Goal: Transaction & Acquisition: Purchase product/service

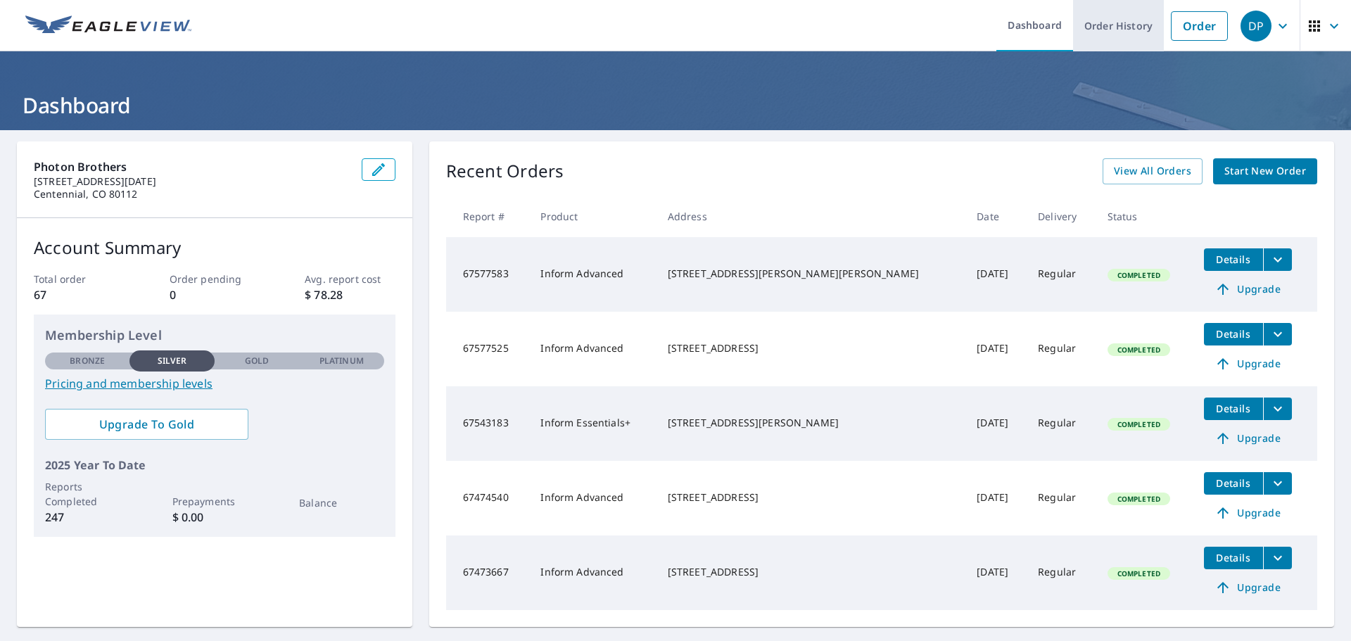
click at [1113, 24] on link "Order History" at bounding box center [1118, 25] width 91 height 51
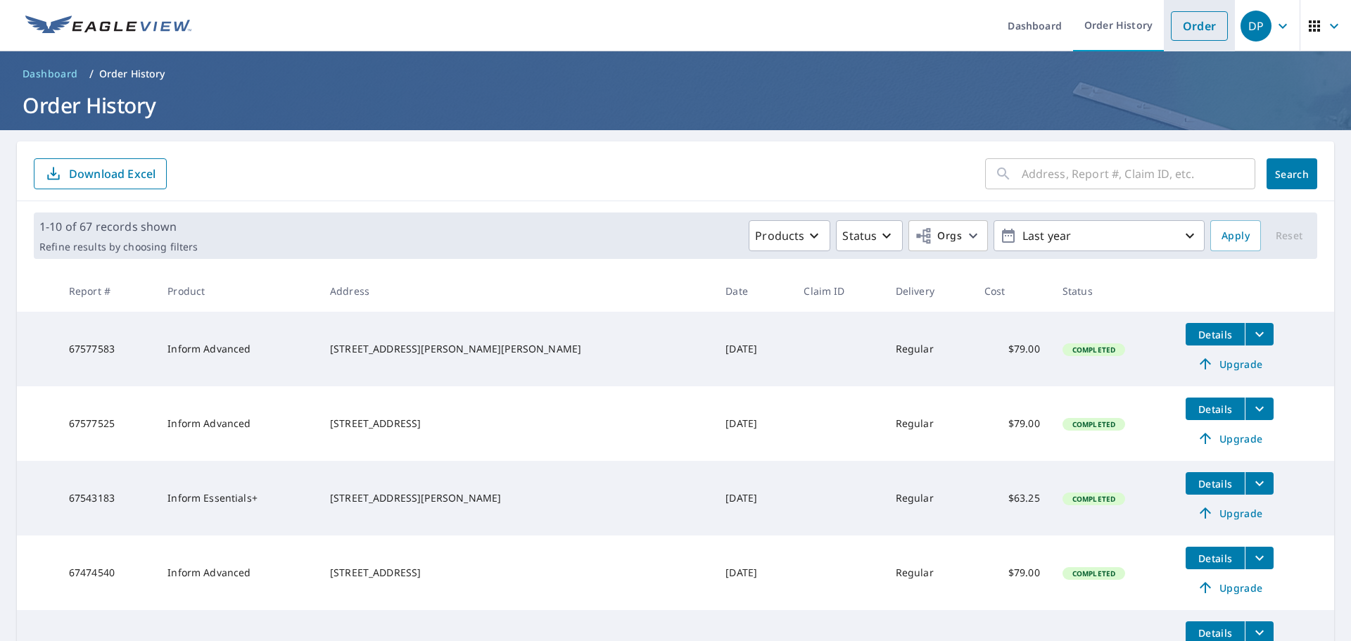
click at [1217, 27] on link "Order" at bounding box center [1199, 26] width 57 height 30
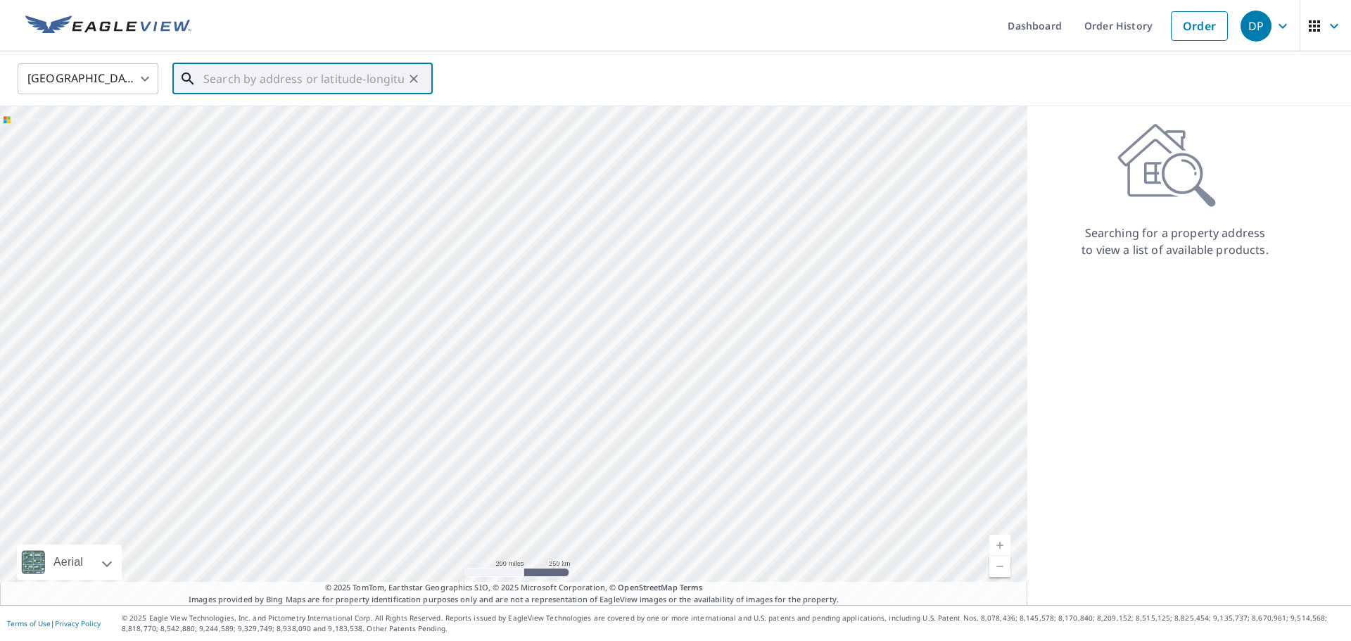
click at [262, 75] on input "text" at bounding box center [303, 78] width 201 height 39
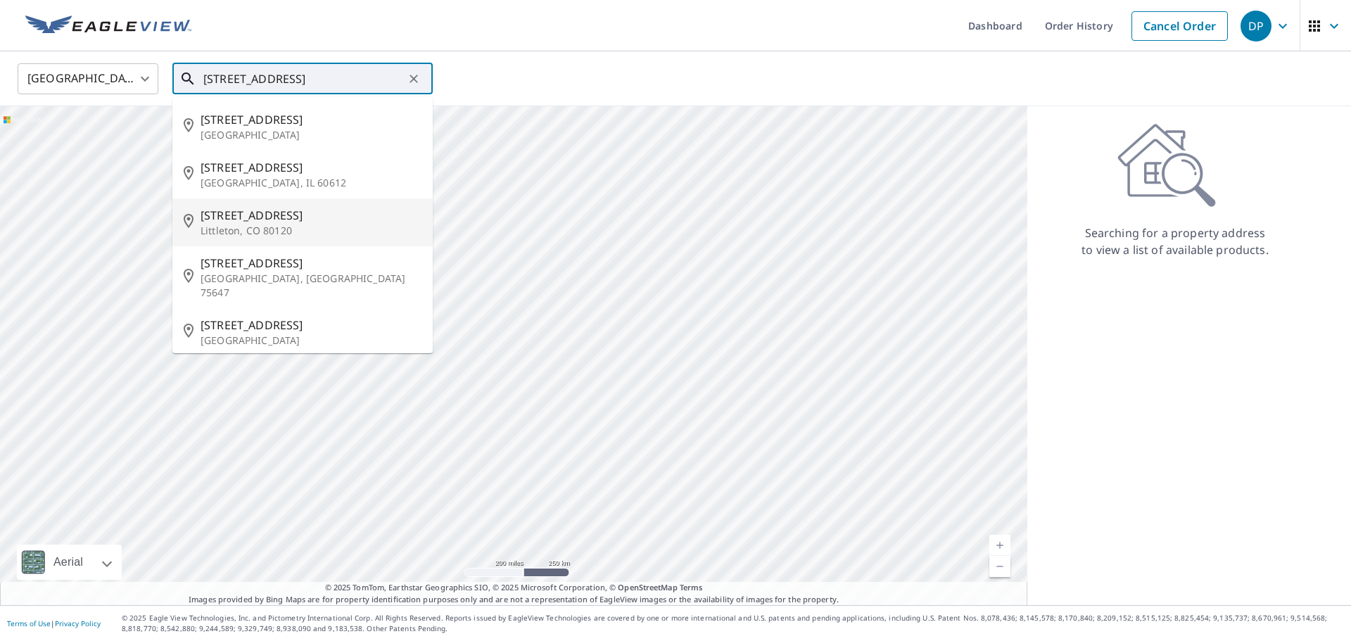
click at [297, 225] on p "Littleton, CO 80120" at bounding box center [311, 231] width 221 height 14
type input "[STREET_ADDRESS]"
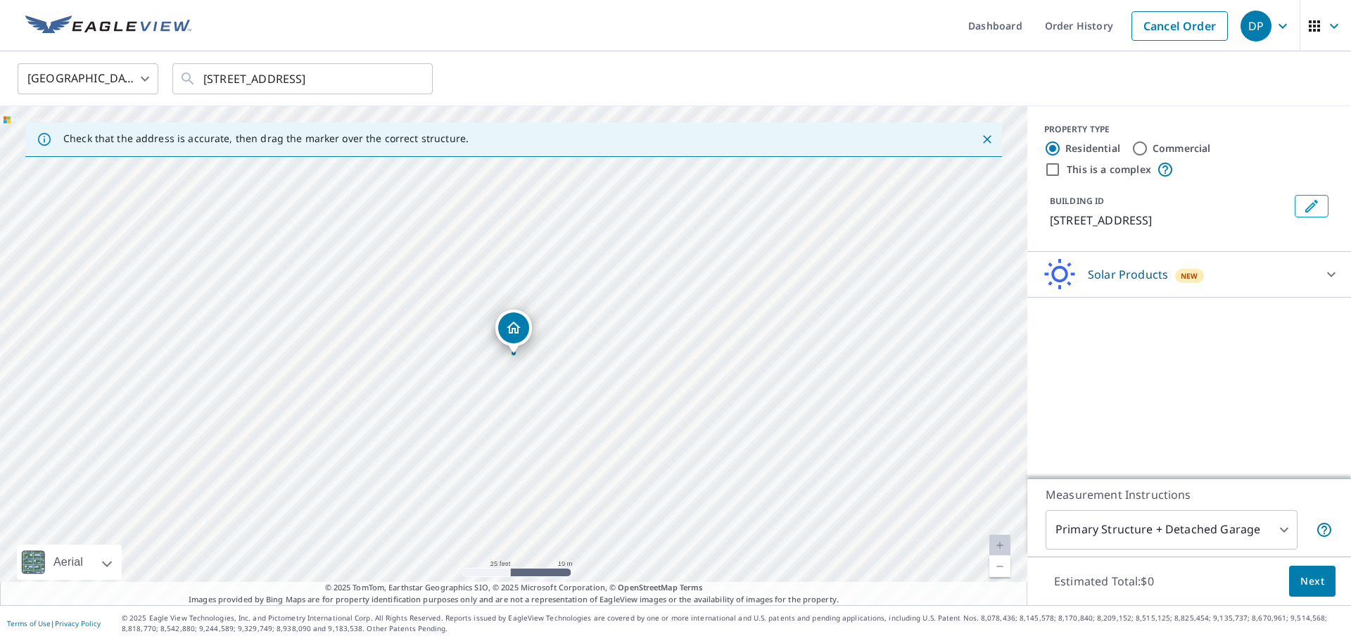
click at [1226, 529] on body "DP DP Dashboard Order History Cancel Order DP [GEOGRAPHIC_DATA] [GEOGRAPHIC_DAT…" at bounding box center [675, 320] width 1351 height 641
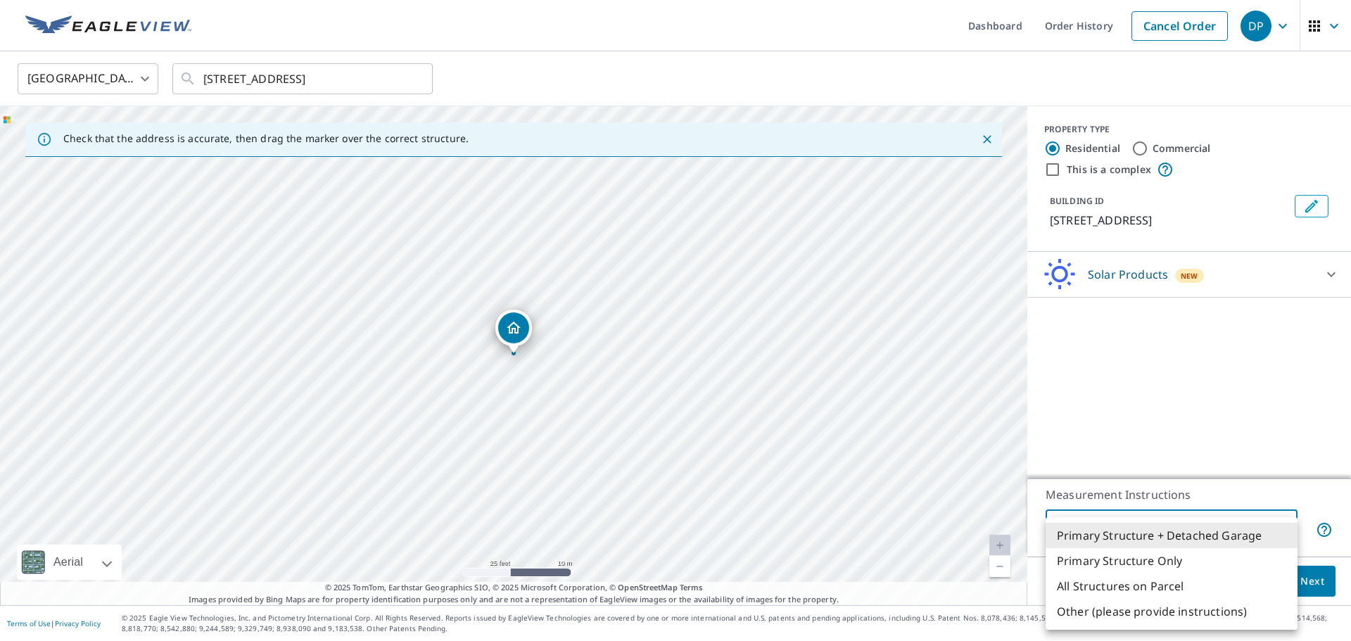
click at [1226, 446] on div at bounding box center [675, 320] width 1351 height 641
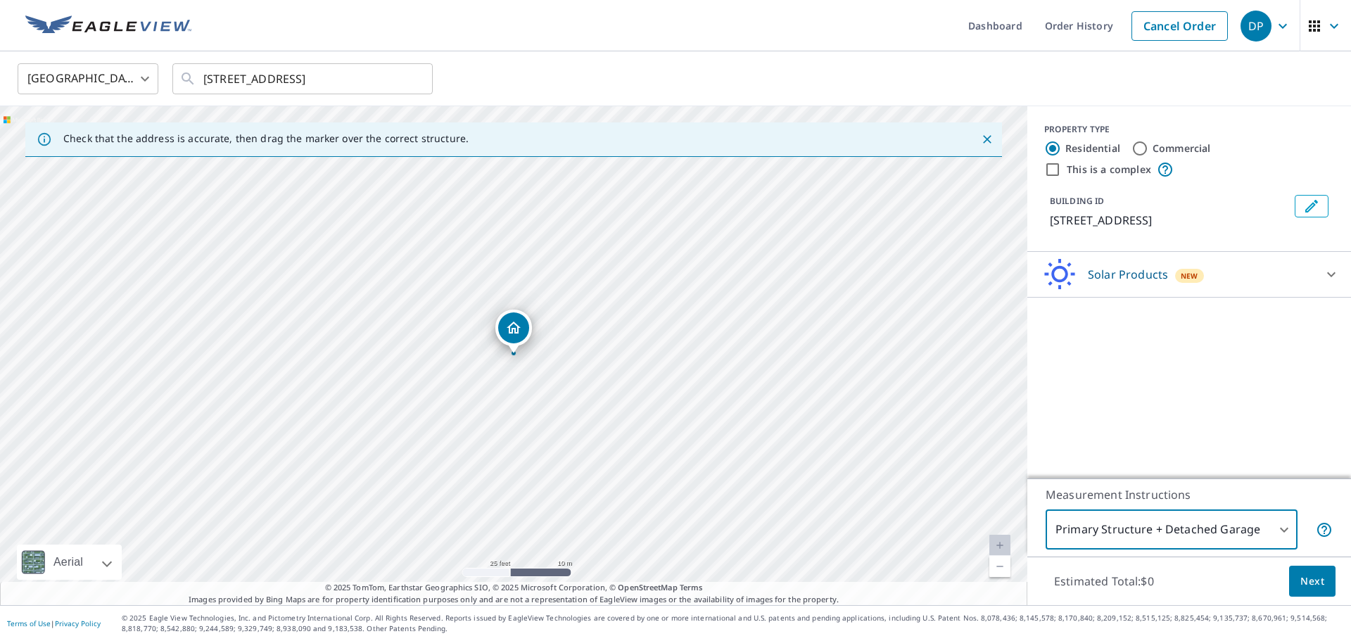
click at [1213, 279] on div "Solar Products New" at bounding box center [1177, 274] width 276 height 33
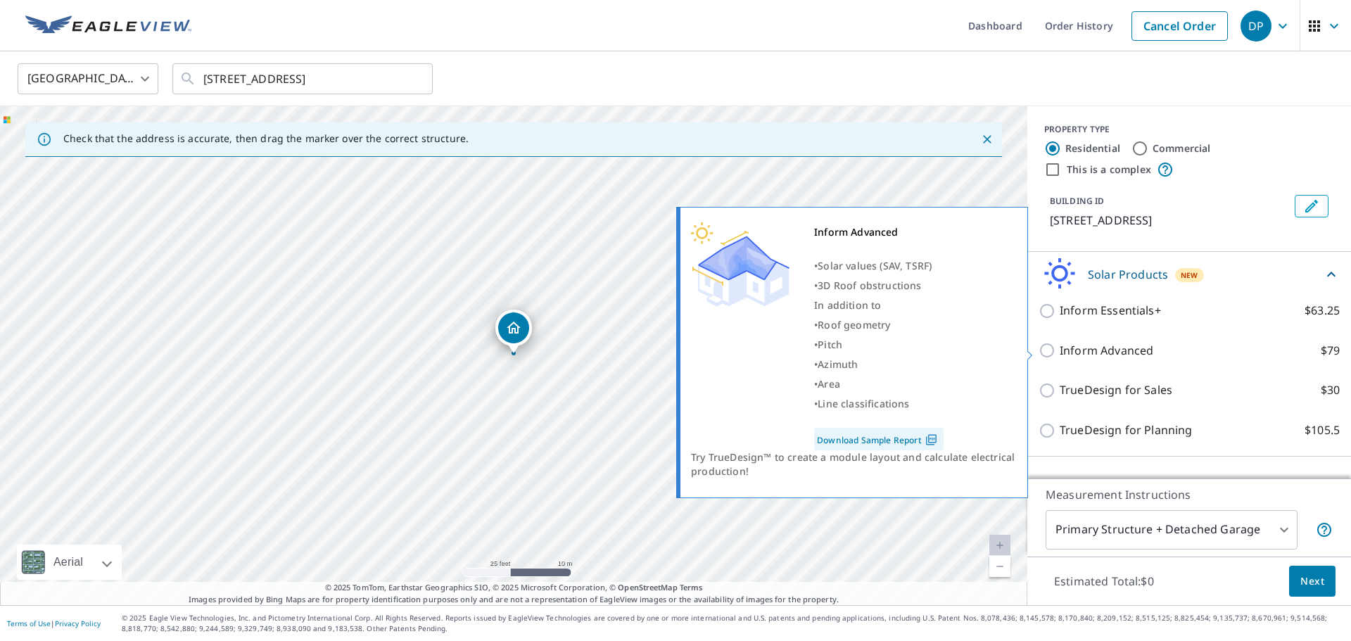
click at [1071, 350] on p "Inform Advanced" at bounding box center [1107, 351] width 94 height 18
click at [1060, 350] on input "Inform Advanced $79" at bounding box center [1049, 350] width 21 height 17
checkbox input "true"
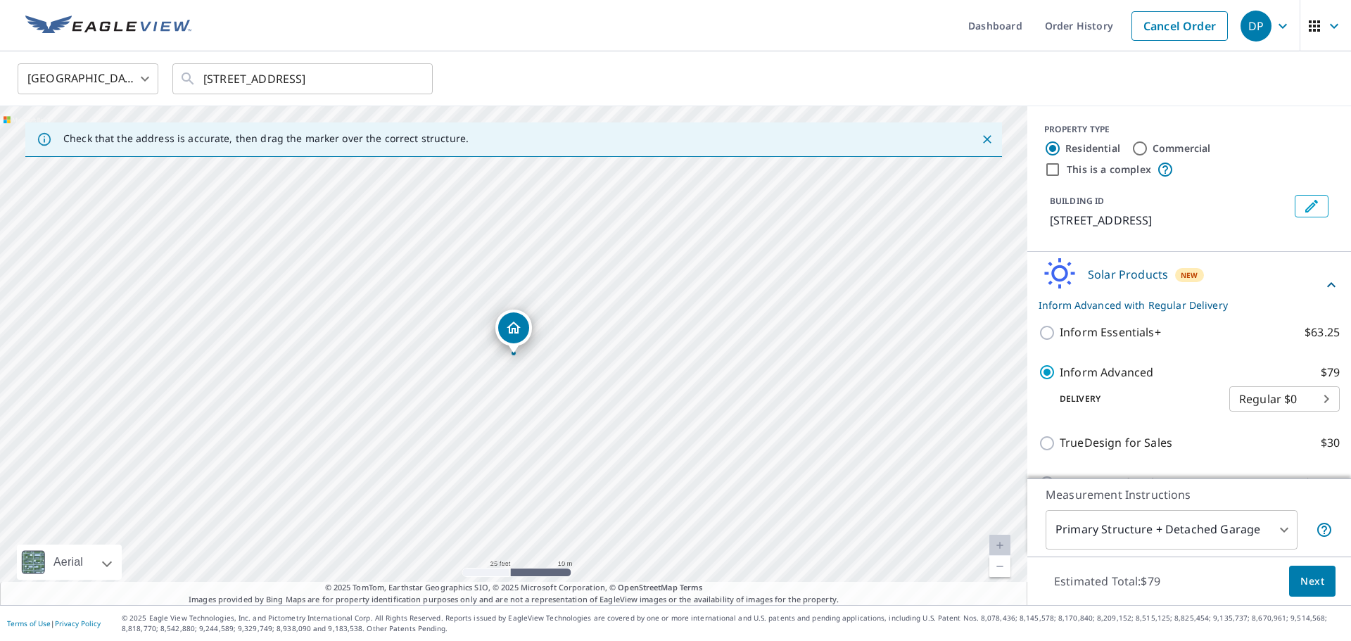
click at [1307, 583] on span "Next" at bounding box center [1312, 582] width 24 height 18
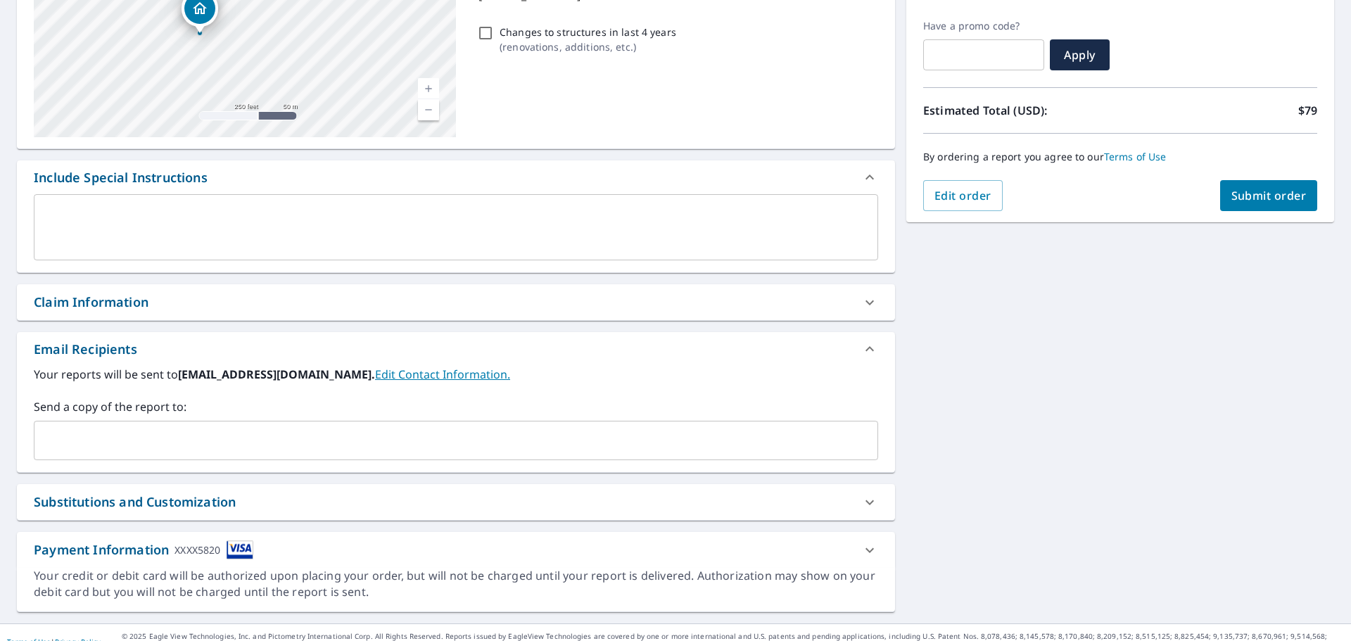
scroll to position [238, 0]
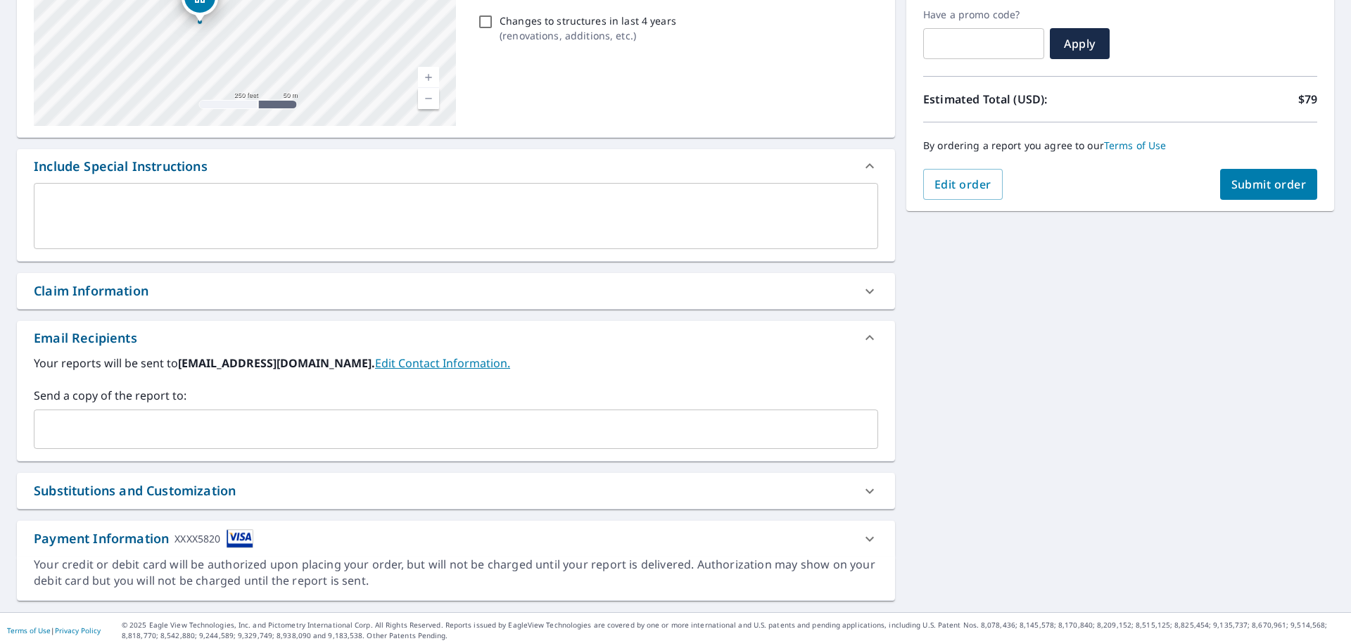
click at [129, 421] on input "text" at bounding box center [445, 429] width 811 height 27
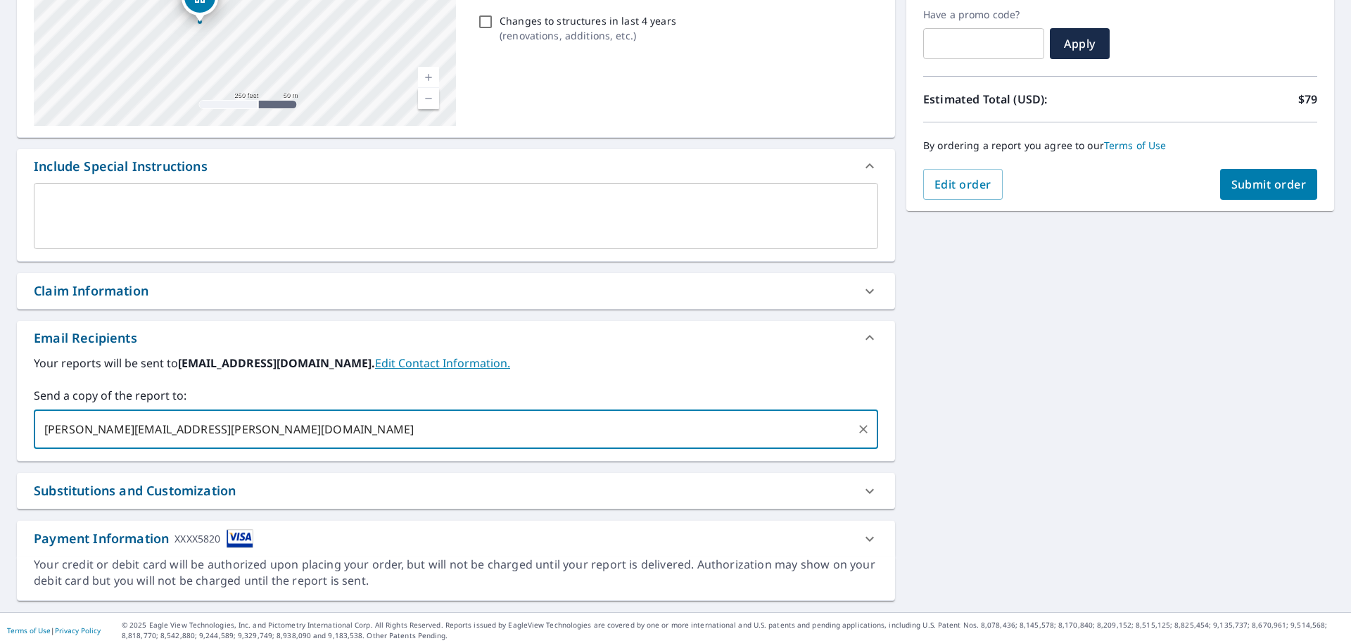
type input "[PERSON_NAME][EMAIL_ADDRESS][PERSON_NAME][DOMAIN_NAME]"
click at [1236, 186] on span "Submit order" at bounding box center [1268, 184] width 75 height 15
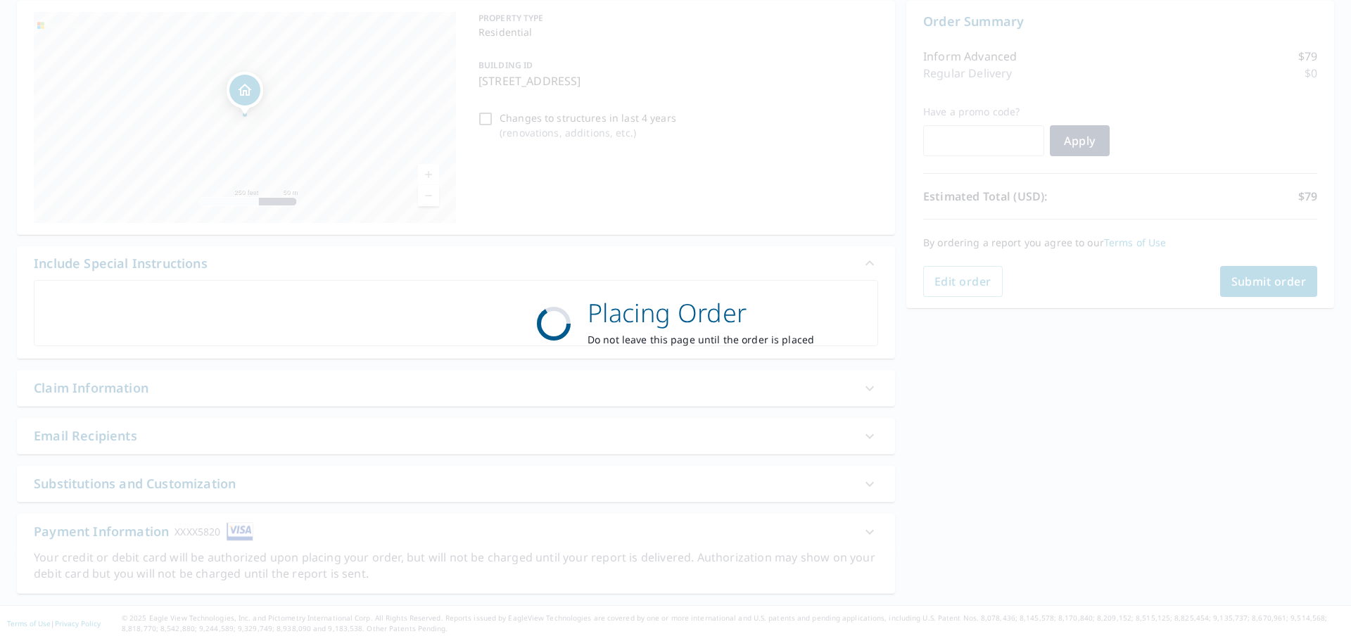
scroll to position [141, 0]
